Goal: Information Seeking & Learning: Find specific page/section

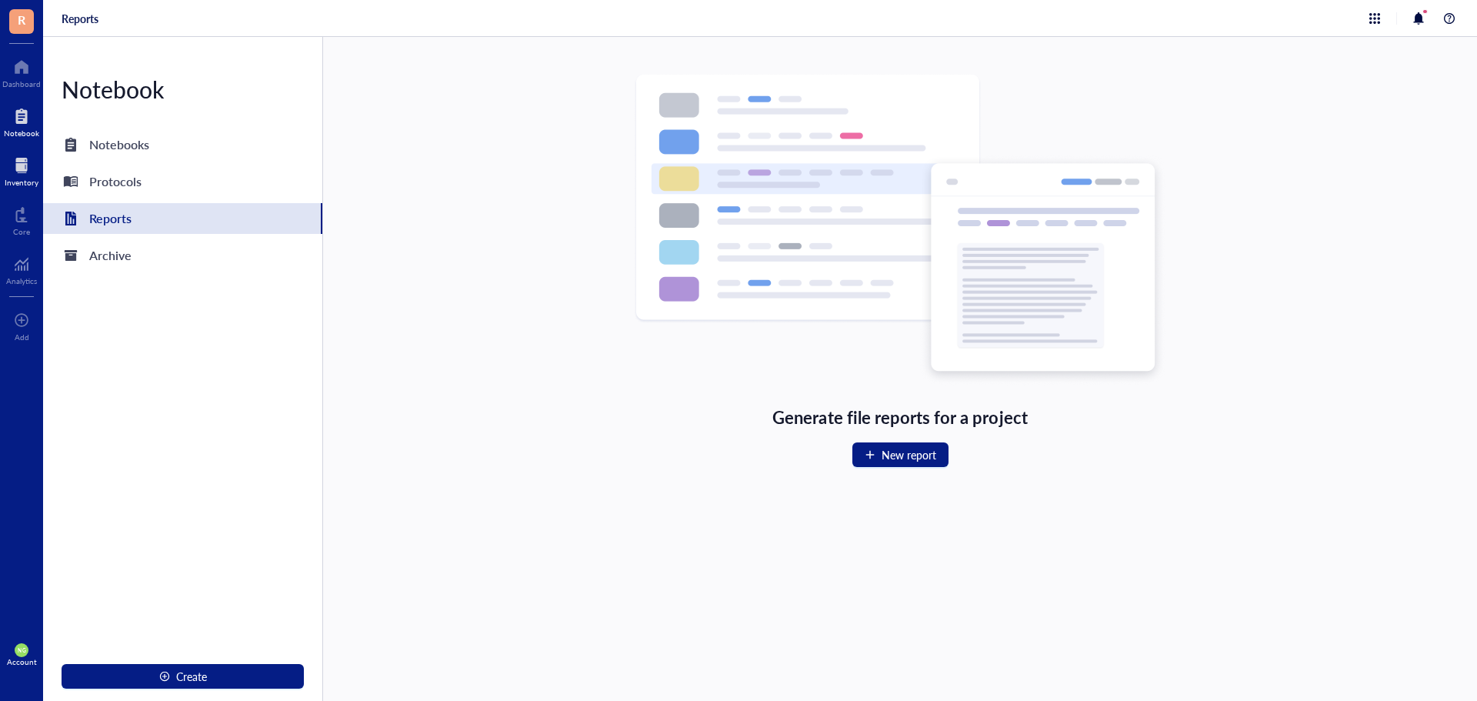
click at [18, 175] on div at bounding box center [22, 165] width 34 height 25
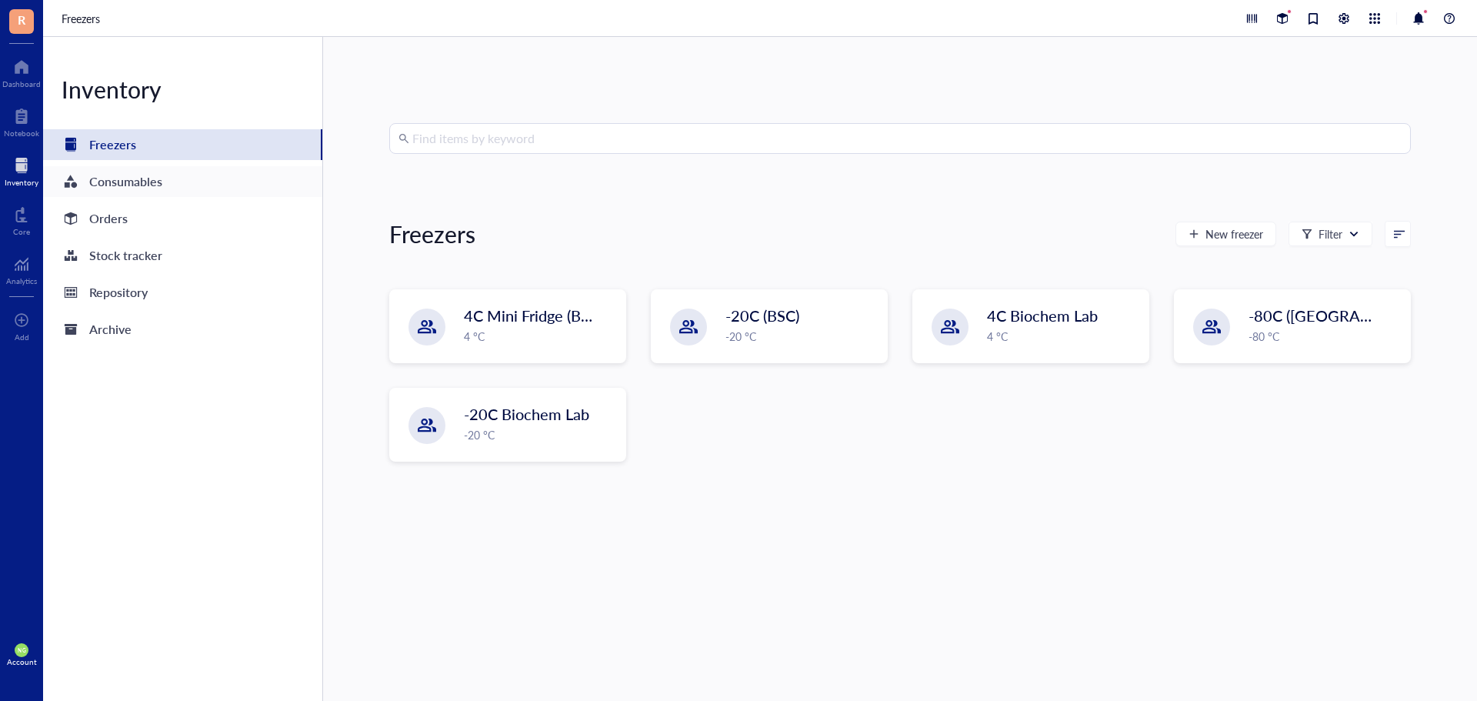
click at [119, 185] on div "Consumables" at bounding box center [125, 182] width 73 height 22
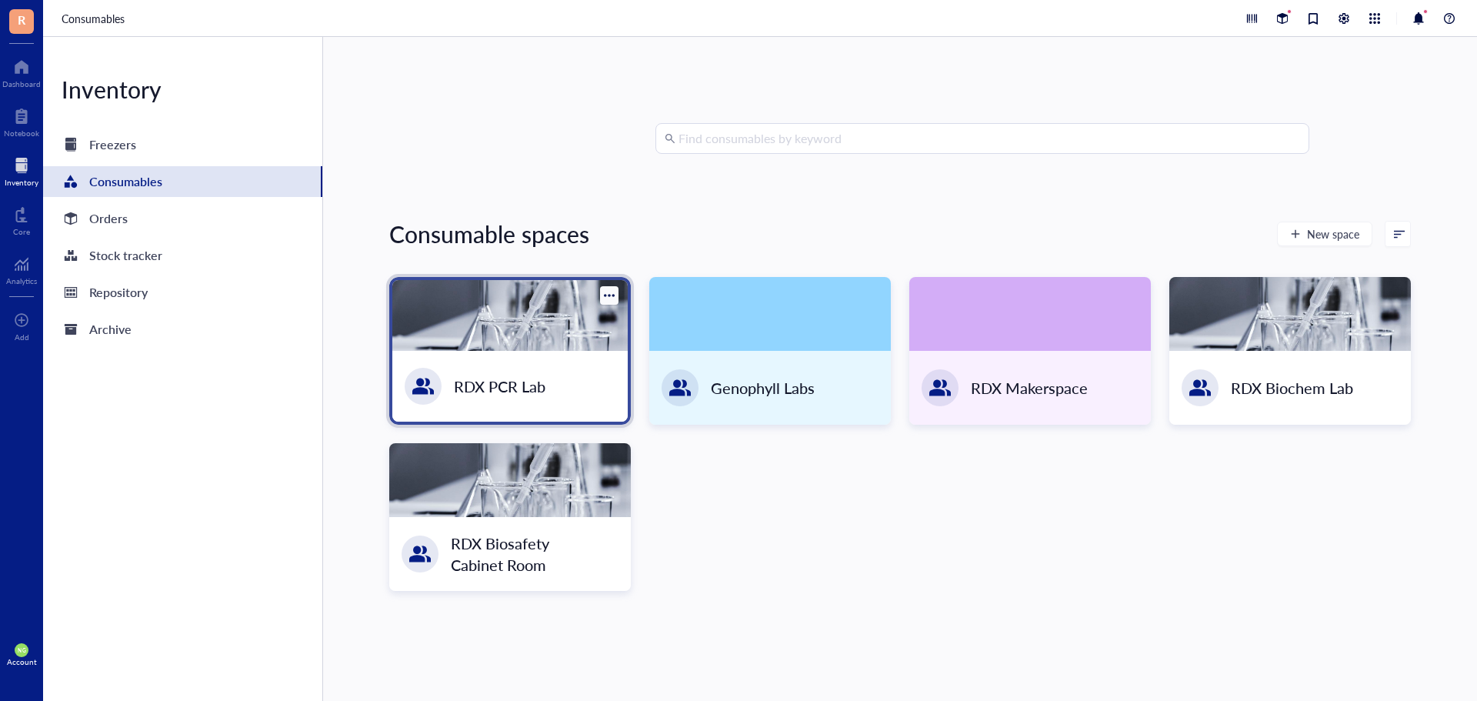
click at [545, 361] on div "RDX PCR Lab" at bounding box center [509, 386] width 235 height 71
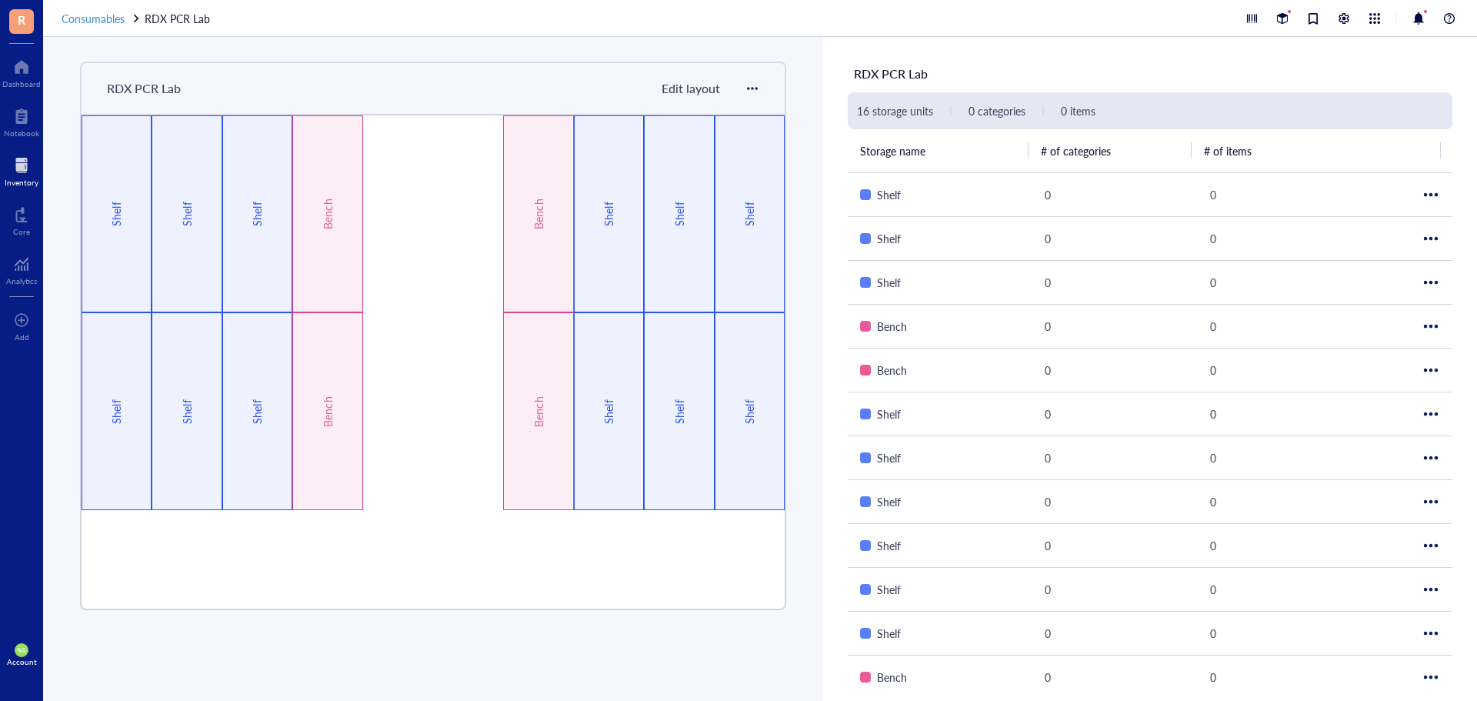
click at [78, 15] on span "Consumables" at bounding box center [93, 18] width 63 height 15
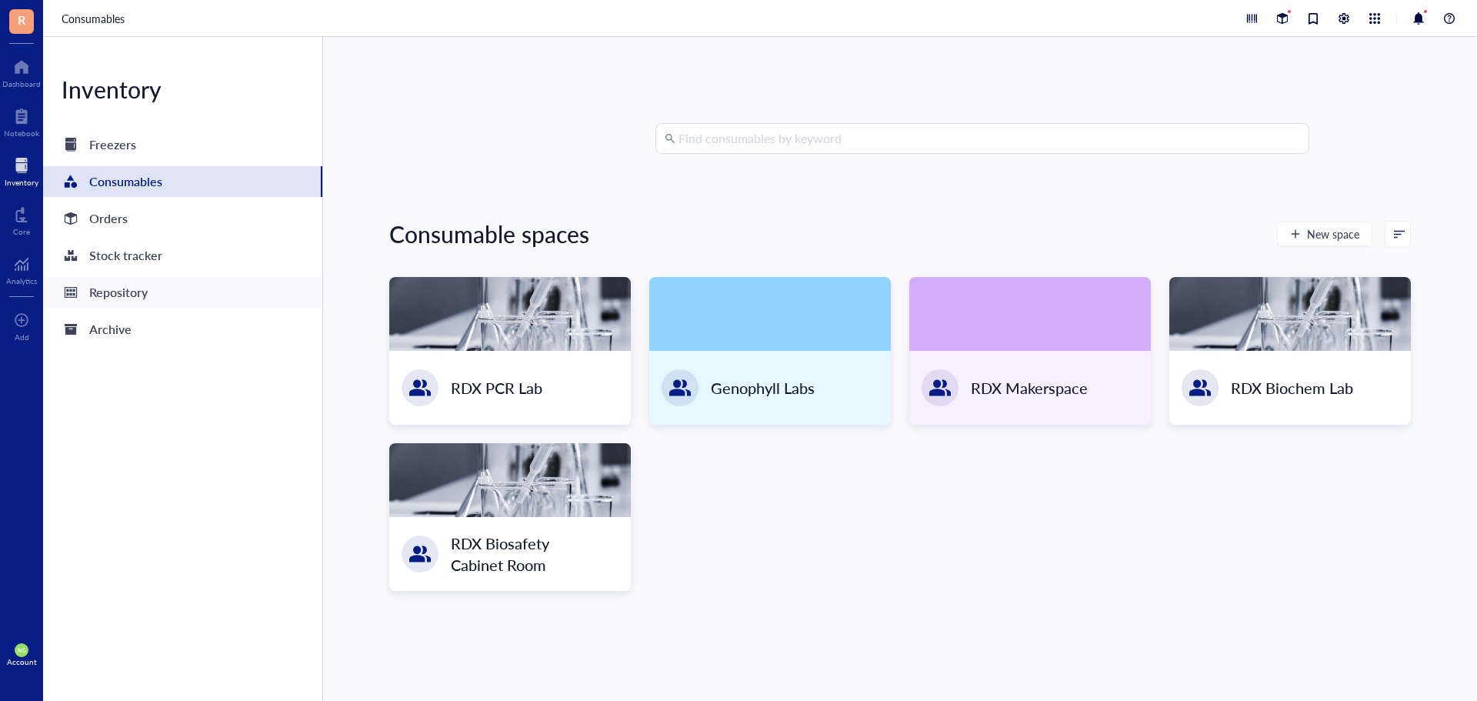
click at [108, 285] on div "Repository" at bounding box center [118, 293] width 58 height 22
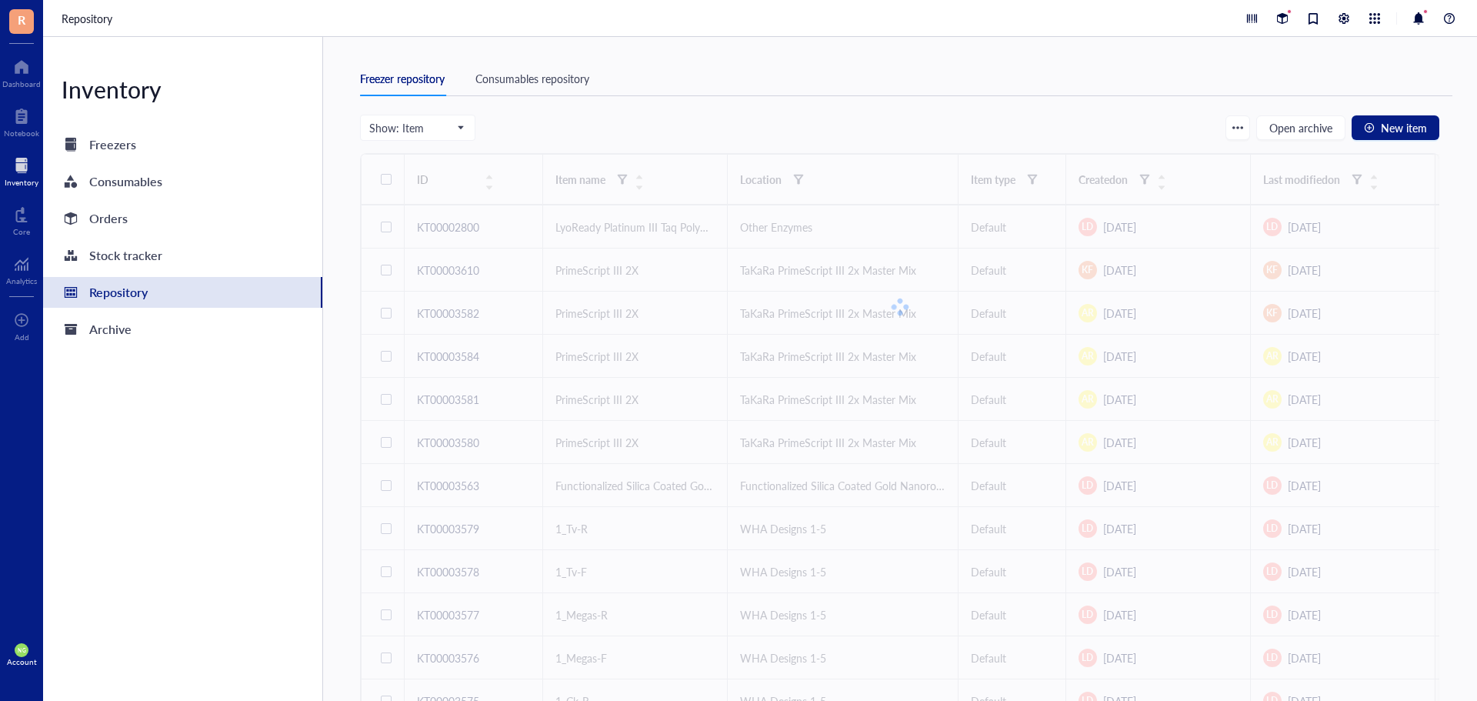
click at [655, 123] on div "Show: Item Open archive New item" at bounding box center [899, 128] width 1079 height 26
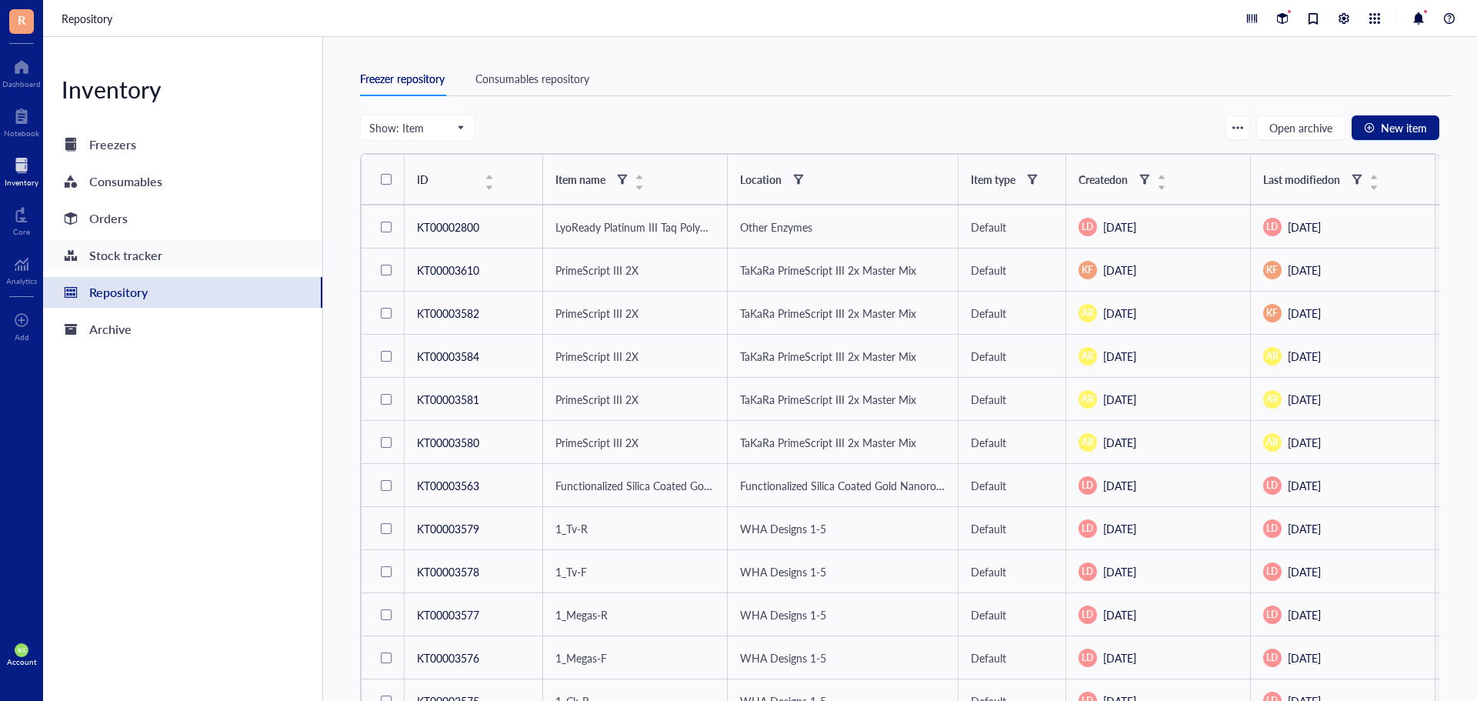
click at [125, 253] on div "Stock tracker" at bounding box center [125, 256] width 73 height 22
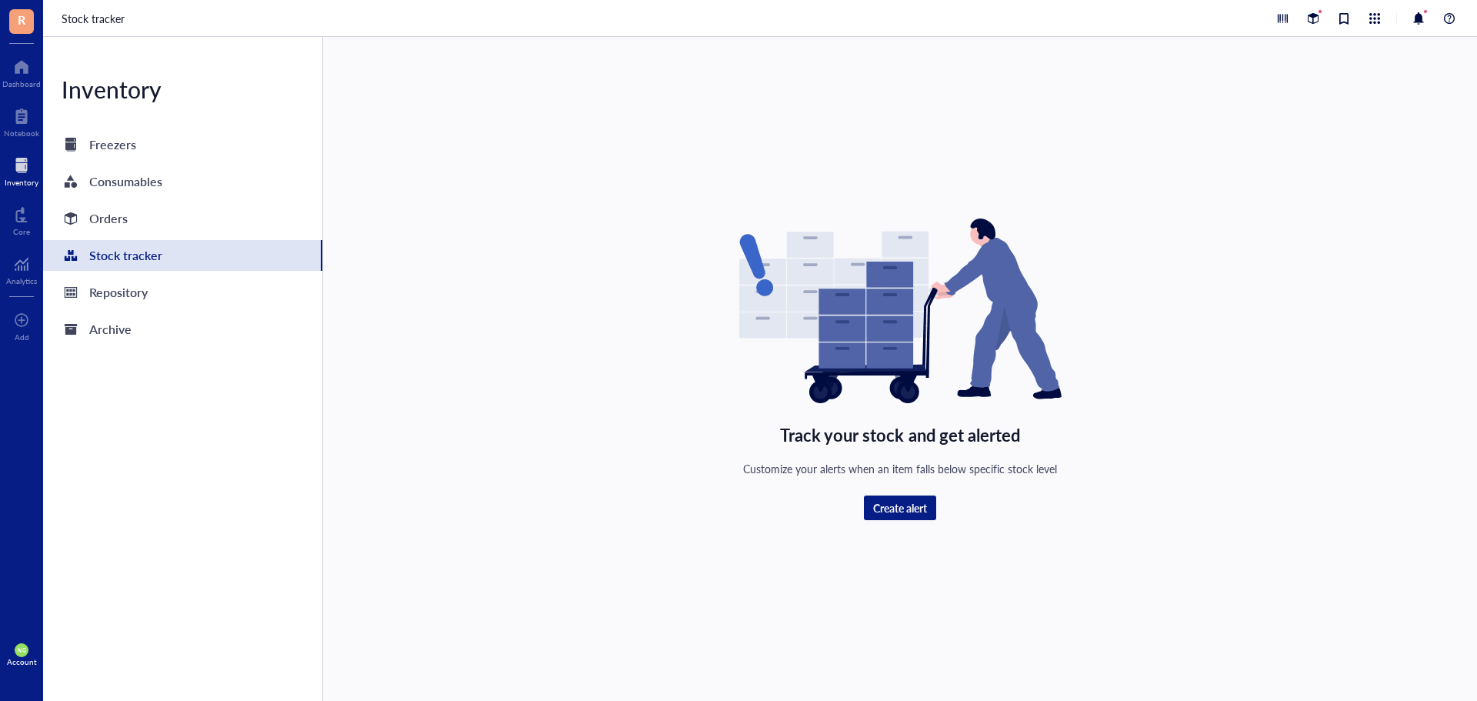
click at [95, 123] on div "Inventory Freezers Consumables Orders Stock tracker Repository Archive" at bounding box center [183, 369] width 280 height 664
click at [93, 136] on div "Freezers" at bounding box center [112, 145] width 47 height 22
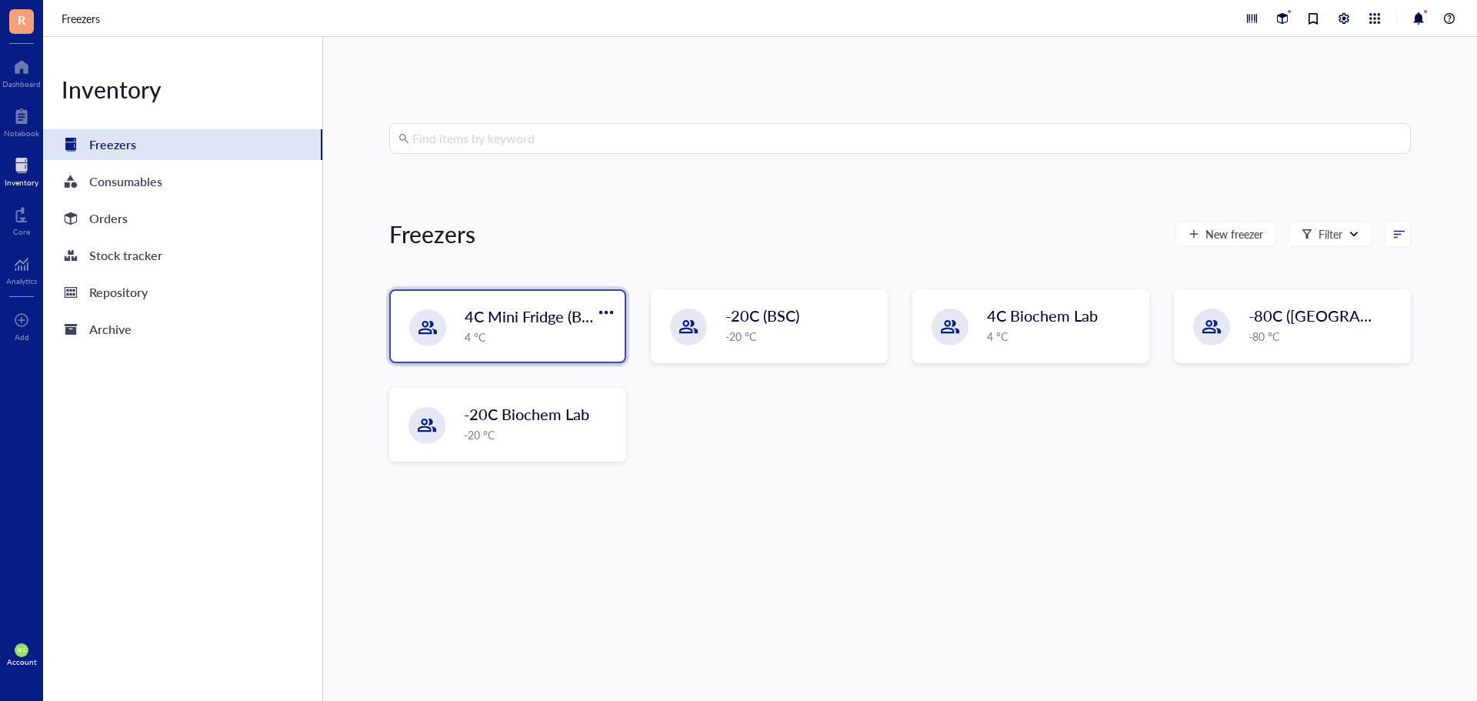
click at [43, 129] on link "Freezers" at bounding box center [182, 144] width 279 height 31
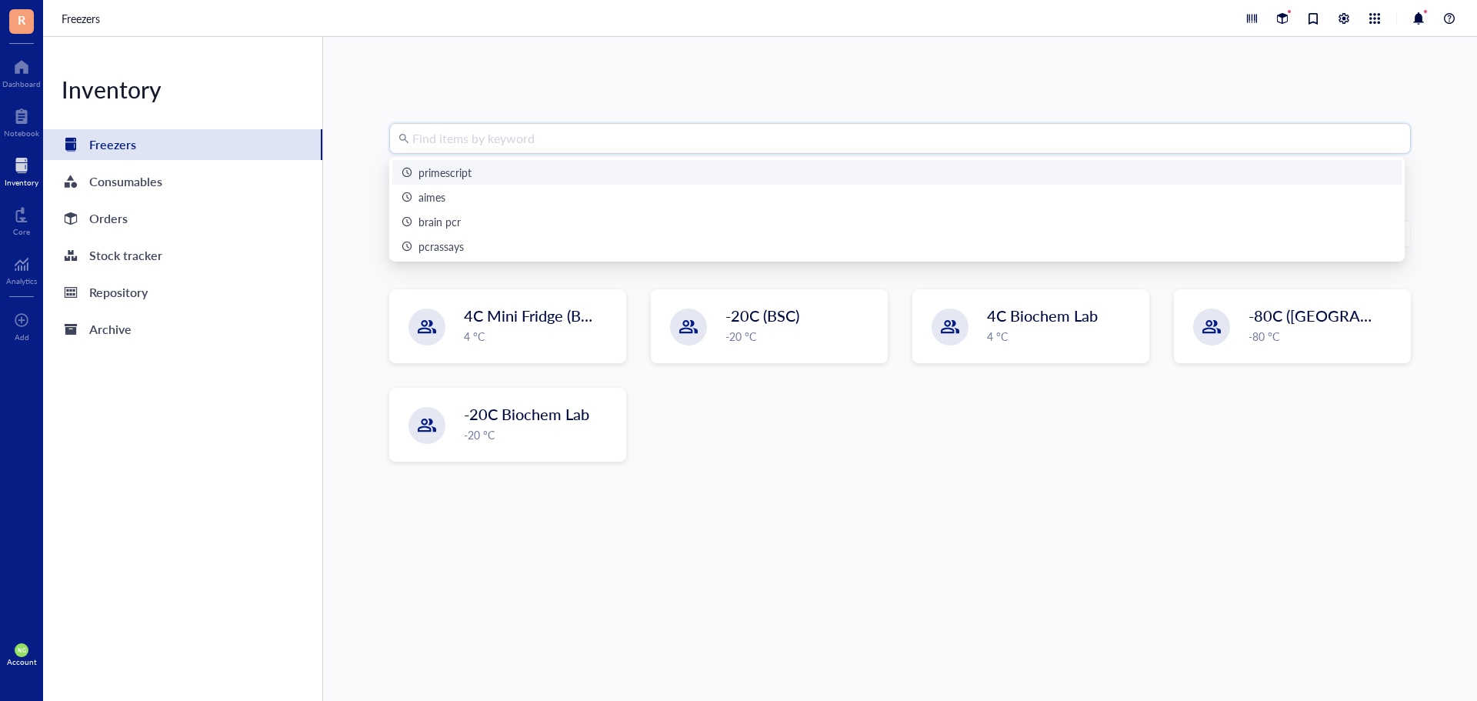
click at [446, 140] on input "search" at bounding box center [906, 138] width 989 height 29
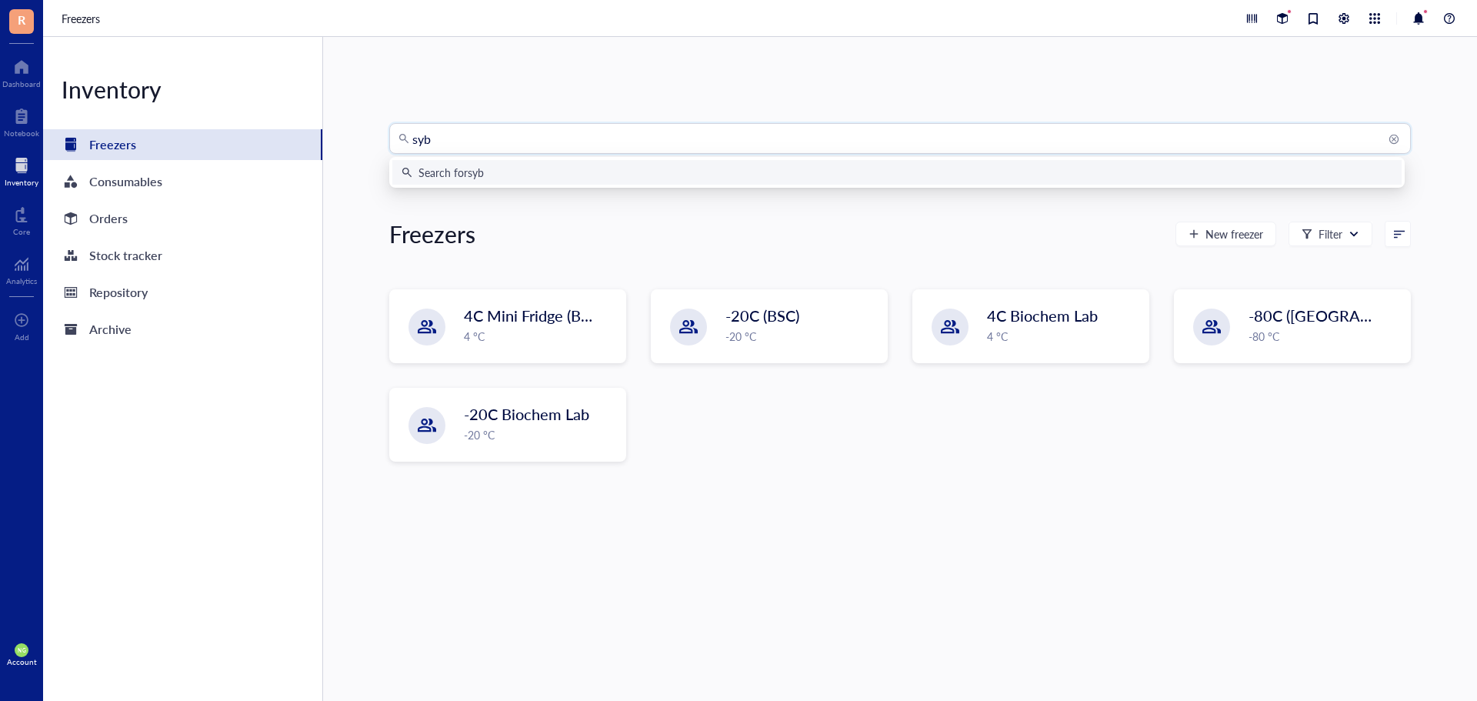
type input "sybr"
